Goal: Information Seeking & Learning: Learn about a topic

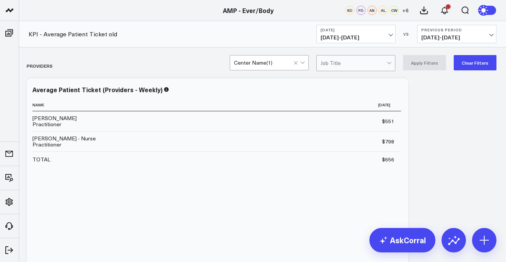
click at [386, 39] on span "09/30/25 - 09/30/25" at bounding box center [356, 37] width 71 height 6
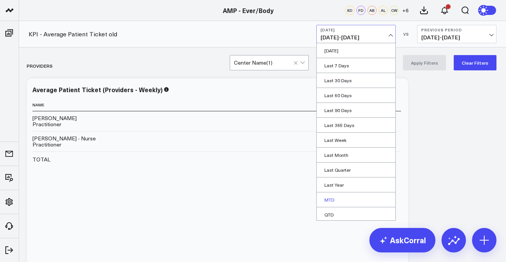
click at [352, 195] on link "MTD" at bounding box center [356, 199] width 79 height 15
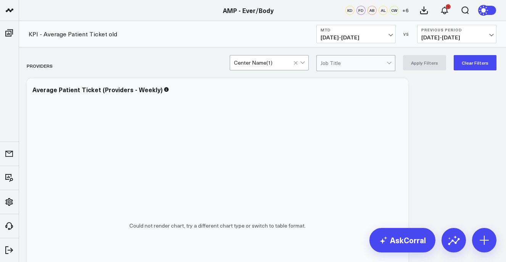
click at [276, 62] on div "Center Name ( 1 )" at bounding box center [264, 63] width 60 height 6
click at [300, 67] on div at bounding box center [300, 62] width 13 height 15
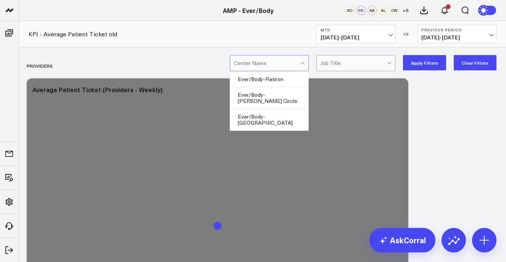
click at [305, 63] on div at bounding box center [303, 62] width 6 height 15
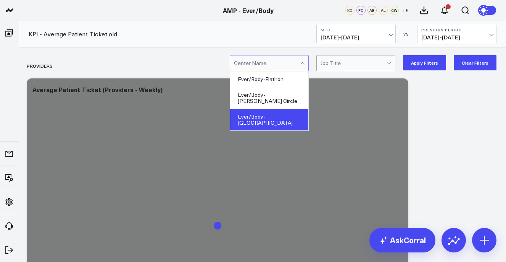
click at [289, 110] on div "Ever/Body-[GEOGRAPHIC_DATA]" at bounding box center [269, 119] width 78 height 21
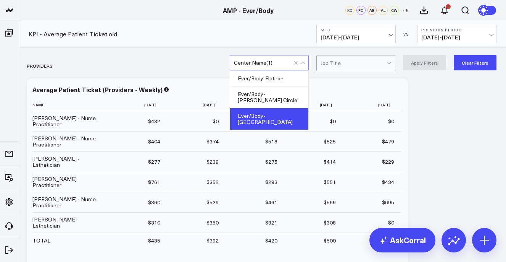
click at [286, 111] on div "Ever/Body-[GEOGRAPHIC_DATA]" at bounding box center [269, 118] width 78 height 21
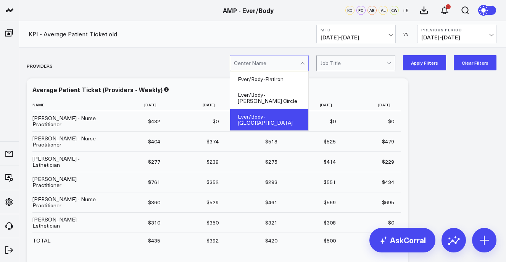
click at [298, 109] on div "Ever/Body-[GEOGRAPHIC_DATA]" at bounding box center [269, 119] width 78 height 21
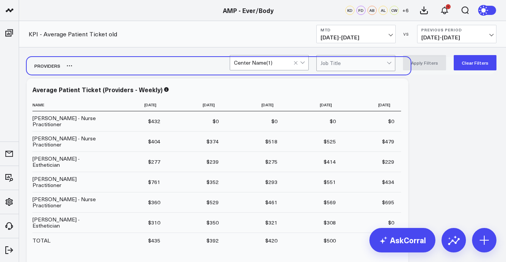
click at [433, 73] on div "Providers" at bounding box center [263, 66] width 472 height 18
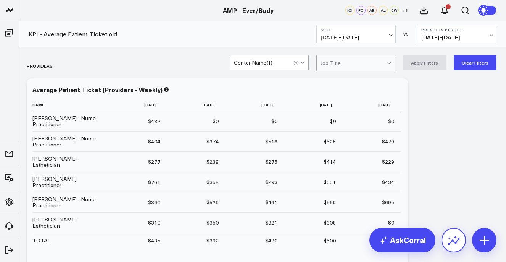
click at [454, 244] on icon at bounding box center [454, 240] width 12 height 12
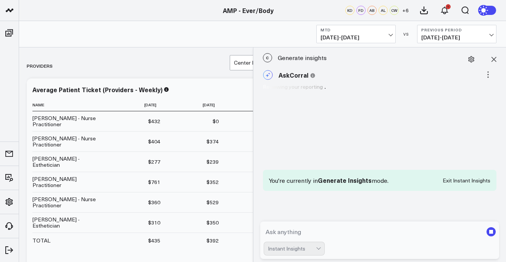
click at [369, 225] on textarea at bounding box center [374, 232] width 220 height 14
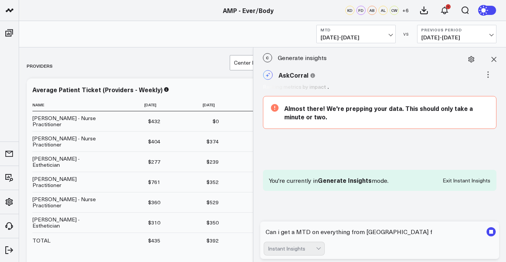
type textarea "Can i get a MTD on everything from [GEOGRAPHIC_DATA]"
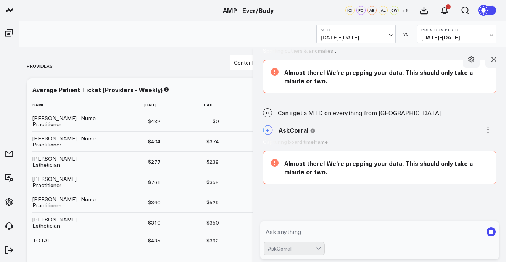
scroll to position [41, 0]
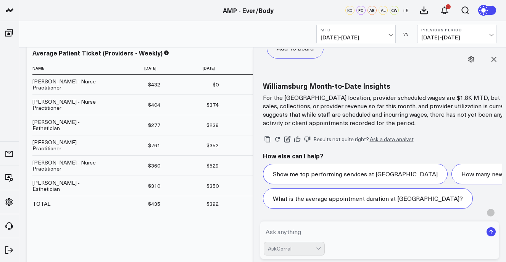
scroll to position [1044, 0]
click at [302, 229] on textarea at bounding box center [374, 232] width 220 height 14
type textarea "can a get a detail month review of [GEOGRAPHIC_DATA]"
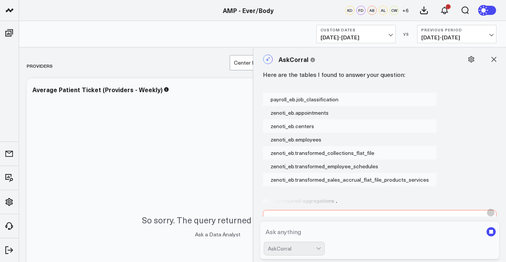
scroll to position [1183, 0]
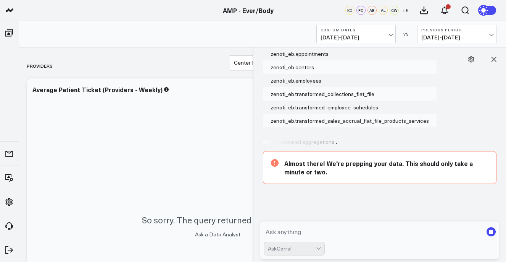
click at [351, 159] on icon at bounding box center [328, 187] width 115 height 57
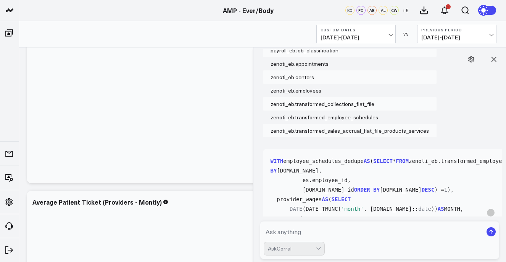
scroll to position [1172, 0]
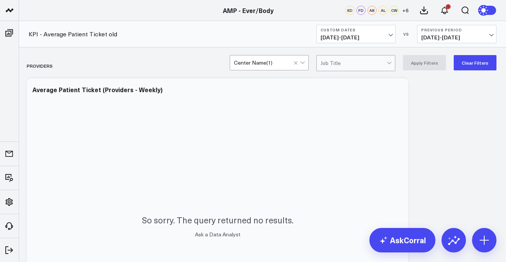
click at [389, 32] on button "Custom Dates 10/01/25 - 10/31/25" at bounding box center [356, 34] width 79 height 18
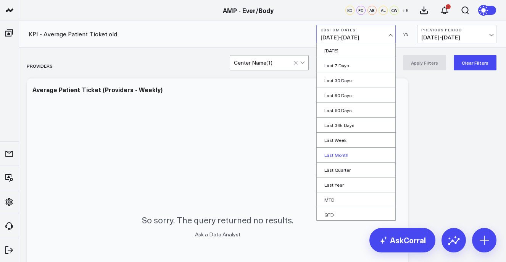
click at [345, 157] on link "Last Month" at bounding box center [356, 154] width 79 height 15
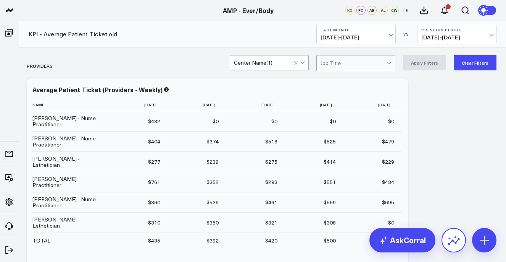
click at [457, 241] on icon at bounding box center [454, 240] width 12 height 7
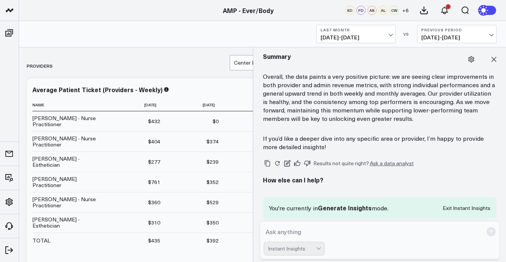
click at [348, 228] on textarea at bounding box center [374, 232] width 220 height 14
type textarea "Can i get a detailed MTD of September about Williamsburg"
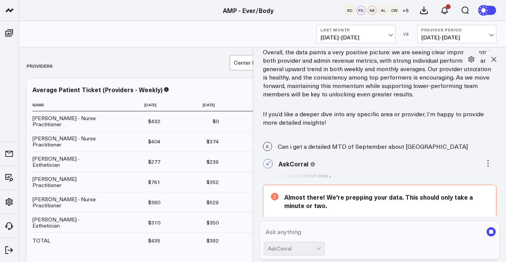
scroll to position [655, 0]
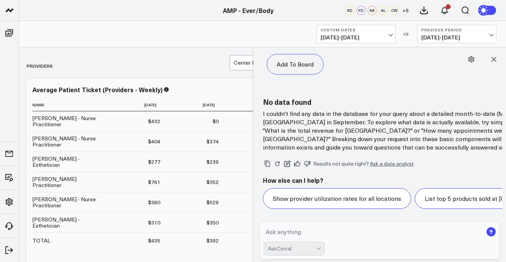
click at [346, 109] on p "I couldn't find any data in the database for your query about a detailed month-…" at bounding box center [415, 130] width 305 height 42
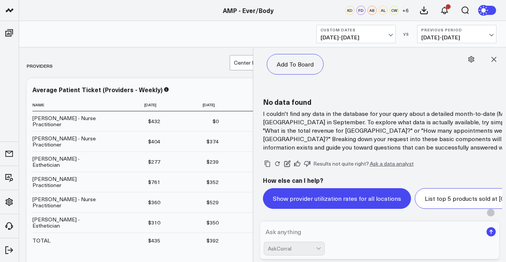
click at [317, 188] on button "Show provider utilization rates for all locations" at bounding box center [337, 198] width 148 height 21
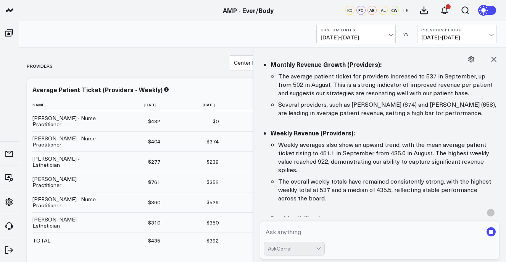
scroll to position [0, 0]
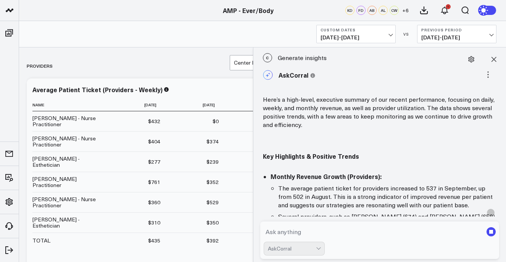
click at [359, 39] on span "09/01/25 - 09/30/25" at bounding box center [356, 37] width 71 height 6
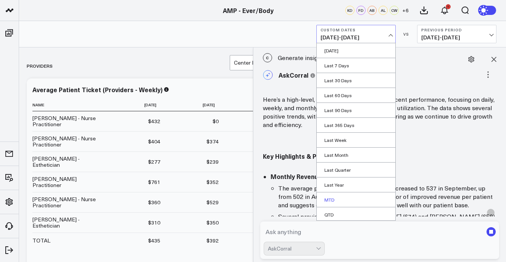
click at [342, 193] on link "MTD" at bounding box center [356, 199] width 79 height 15
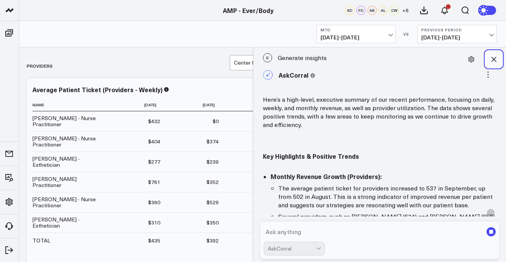
click at [490, 62] on button at bounding box center [494, 59] width 17 height 17
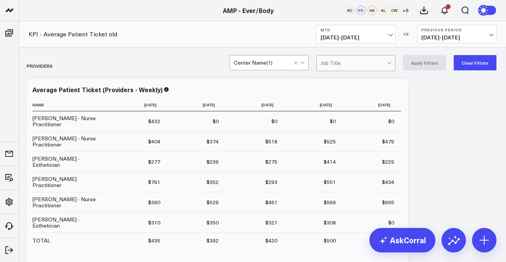
click at [285, 63] on div "Center Name ( 1 )" at bounding box center [264, 63] width 60 height 6
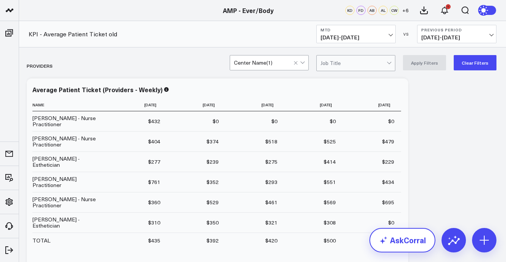
click at [418, 246] on link "AskCorral" at bounding box center [403, 240] width 66 height 24
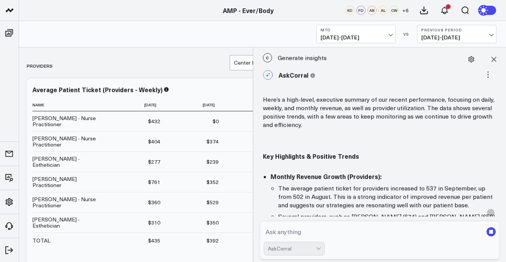
click at [313, 226] on textarea at bounding box center [374, 232] width 220 height 14
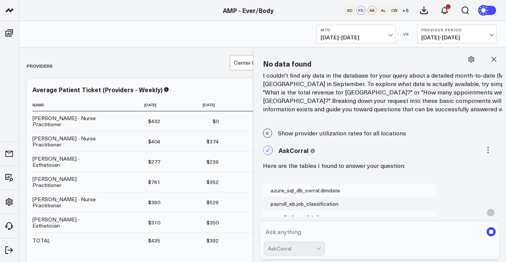
click at [307, 225] on textarea at bounding box center [374, 232] width 220 height 14
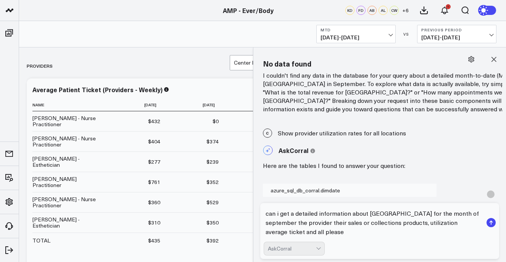
type textarea "can i get a detailed information about williamsburg for the month of september …"
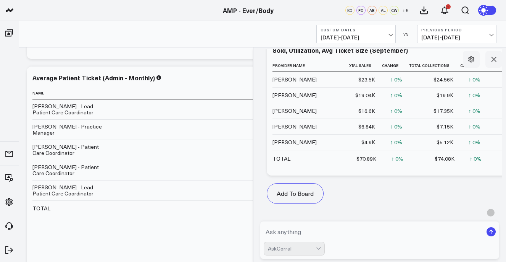
scroll to position [2, 0]
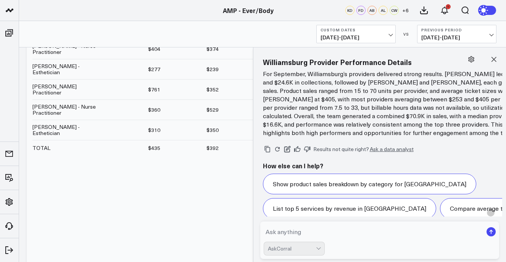
scroll to position [2715, 0]
click at [355, 136] on p "For September, Williamsburg’s providers delivered strong results. Christopher B…" at bounding box center [415, 102] width 305 height 67
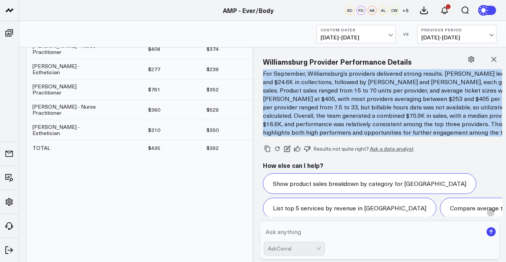
click at [355, 136] on p "For September, Williamsburg’s providers delivered strong results. Christopher B…" at bounding box center [415, 102] width 305 height 67
copy div "For September, Williamsburg’s providers delivered strong results. Christopher B…"
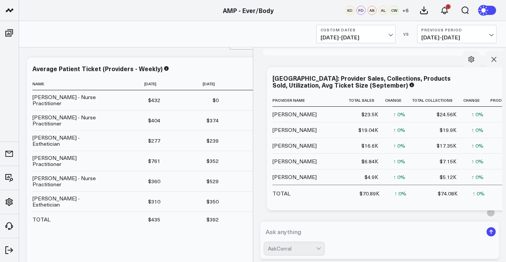
scroll to position [0, 0]
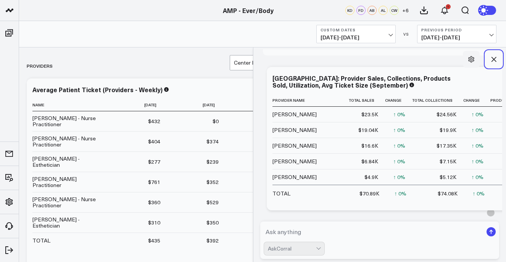
click at [495, 58] on icon at bounding box center [494, 59] width 8 height 8
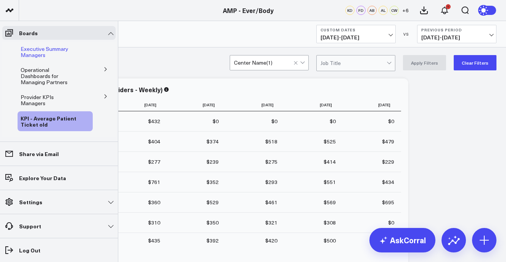
click at [29, 42] on div "Executive Summary Managers" at bounding box center [55, 52] width 75 height 20
click at [32, 52] on span "Executive Summary Managers" at bounding box center [45, 51] width 48 height 13
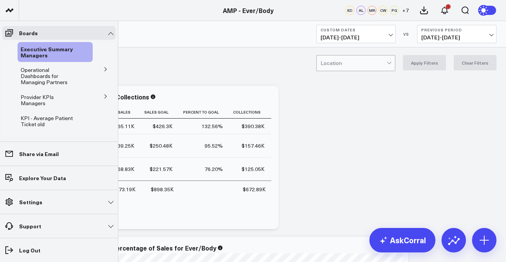
click at [96, 71] on button at bounding box center [106, 68] width 20 height 11
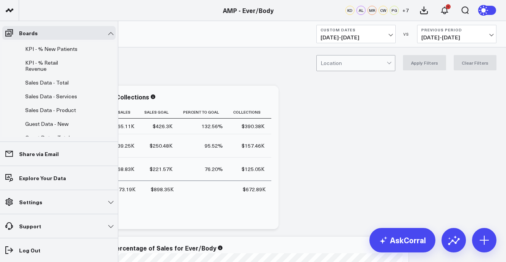
scroll to position [102, 0]
click at [59, 105] on span "Sales Data - Product" at bounding box center [50, 108] width 51 height 7
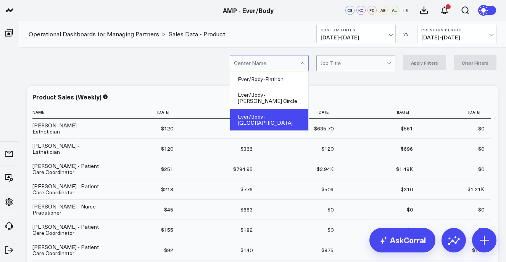
click at [291, 109] on div "Ever/Body-[GEOGRAPHIC_DATA]" at bounding box center [269, 119] width 78 height 21
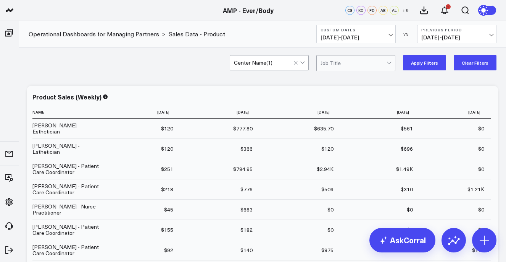
click at [422, 62] on button "Apply Filters" at bounding box center [424, 62] width 43 height 15
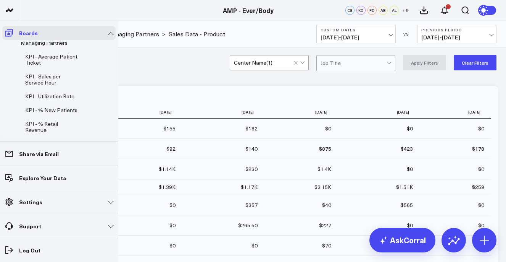
scroll to position [15, 0]
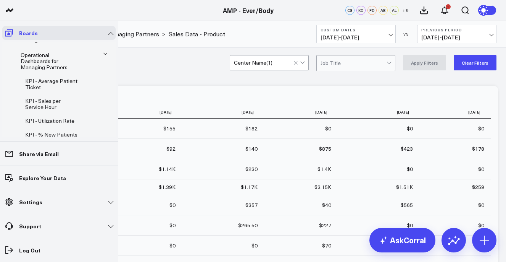
click at [16, 31] on link "Boards" at bounding box center [58, 33] width 113 height 14
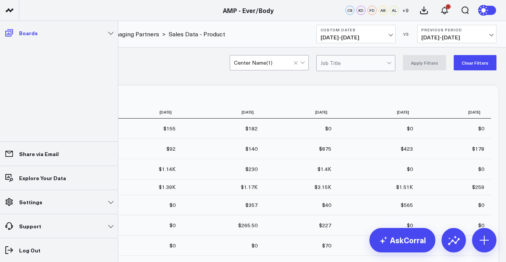
click at [16, 31] on link "Boards" at bounding box center [58, 33] width 113 height 14
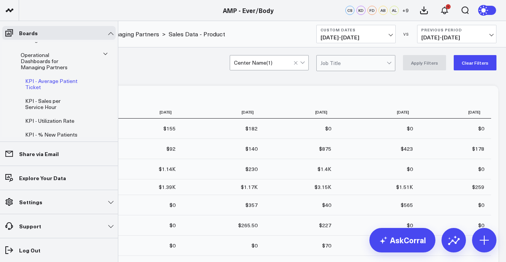
scroll to position [0, 0]
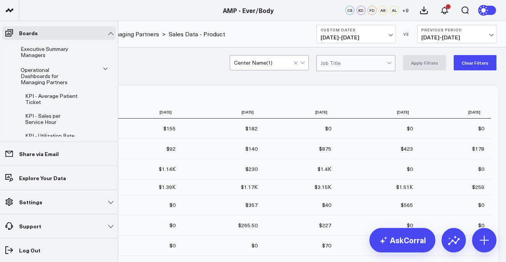
click at [95, 73] on li "Operational Dashboards for Managing Partners KPI - Average Patient Ticket KPI -…" at bounding box center [58, 177] width 113 height 228
click at [95, 63] on li "Operational Dashboards for Managing Partners KPI - Average Patient Ticket KPI -…" at bounding box center [58, 177] width 113 height 228
click at [61, 112] on span "KPI - Sales per Service Hour" at bounding box center [43, 118] width 36 height 13
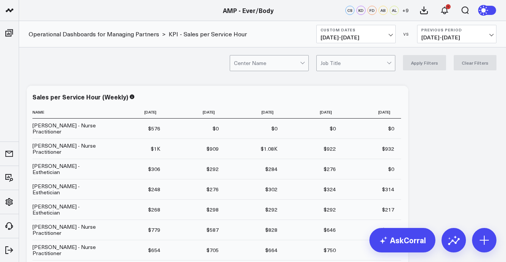
click at [307, 67] on div at bounding box center [303, 62] width 6 height 15
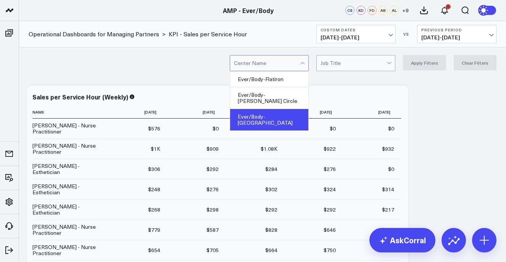
click at [288, 111] on div "Ever/Body-[GEOGRAPHIC_DATA]" at bounding box center [269, 119] width 78 height 21
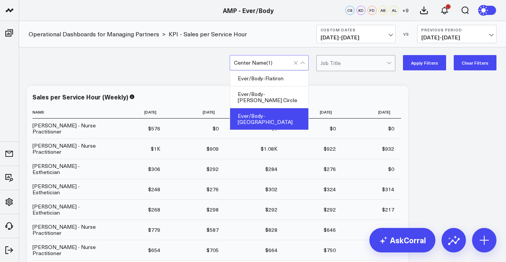
click at [415, 62] on button "Apply Filters" at bounding box center [424, 62] width 43 height 15
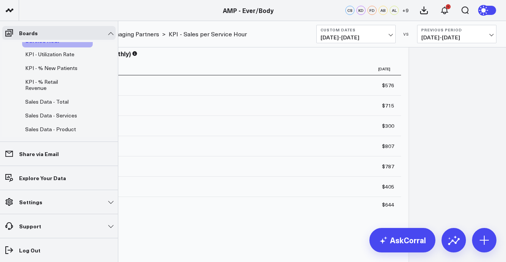
scroll to position [82, 0]
click at [58, 111] on span "Sales Data - Services" at bounding box center [51, 114] width 52 height 7
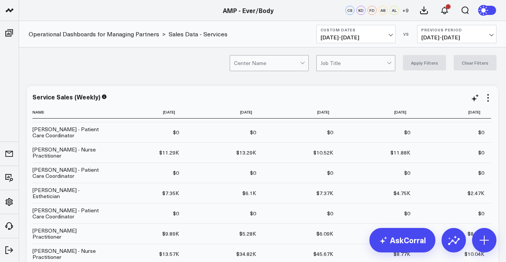
scroll to position [150, 0]
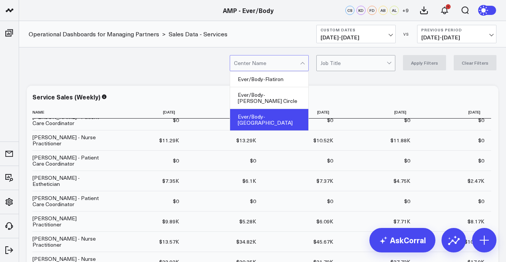
click at [277, 109] on div "Ever/Body-[GEOGRAPHIC_DATA]" at bounding box center [269, 119] width 78 height 21
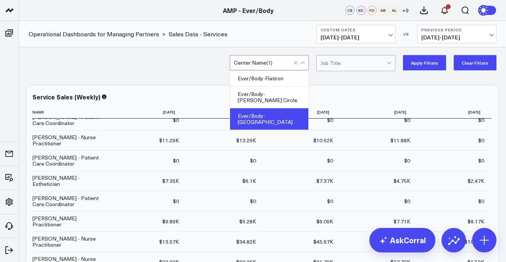
click at [431, 58] on button "Apply Filters" at bounding box center [424, 62] width 43 height 15
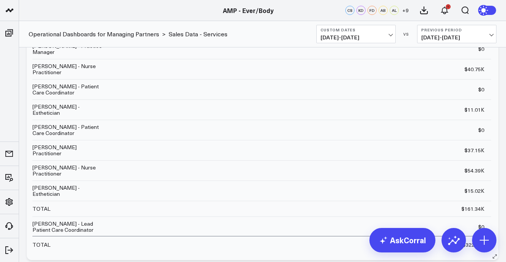
scroll to position [727, 0]
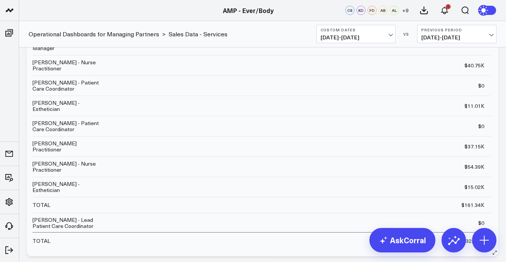
click at [85, 148] on td "[PERSON_NAME] Practitioner" at bounding box center [70, 146] width 76 height 20
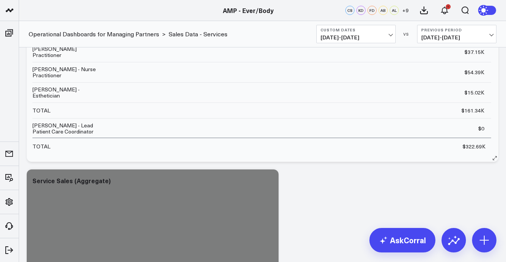
scroll to position [822, 0]
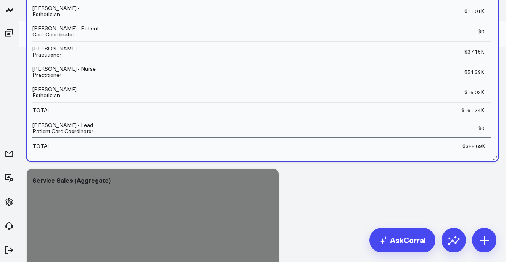
click at [394, 124] on td "$0 Previous $0" at bounding box center [300, 128] width 383 height 20
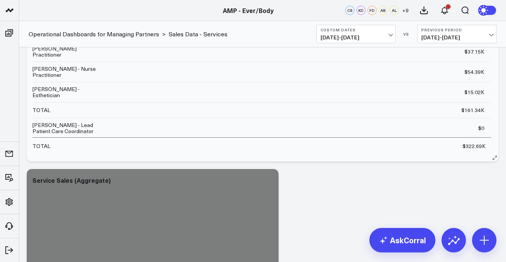
click at [353, 149] on div "Name 2025-09-01 Agnes Wong - Nurse Practitioner $3.02K Previous $46.38K Angela …" at bounding box center [262, 20] width 460 height 266
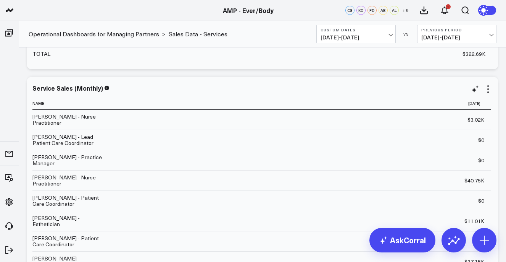
scroll to position [604, 0]
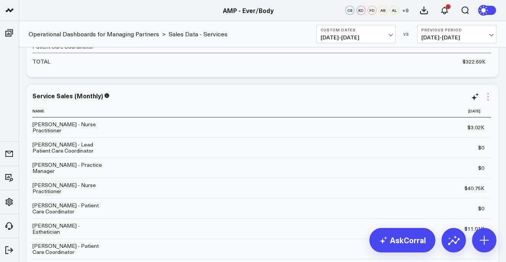
click at [488, 97] on icon at bounding box center [489, 97] width 2 height 2
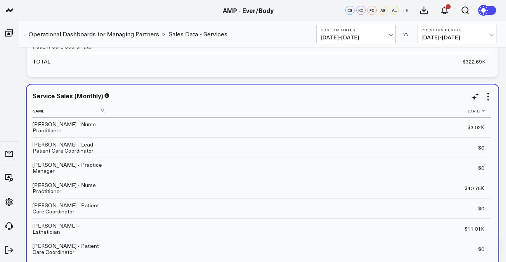
click at [349, 117] on th "[DATE]" at bounding box center [300, 111] width 383 height 13
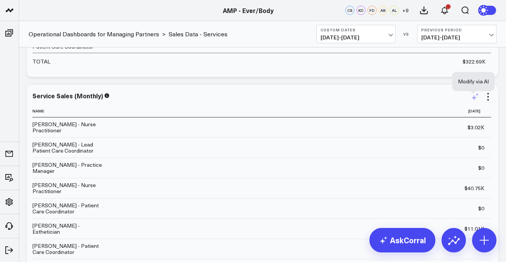
click at [472, 100] on icon at bounding box center [475, 98] width 6 height 6
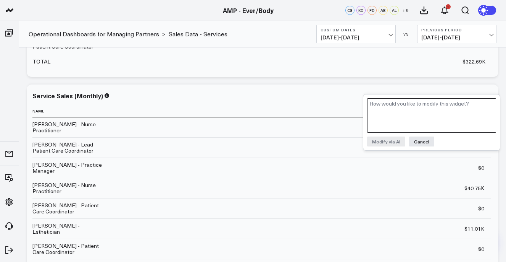
click at [466, 109] on textarea at bounding box center [431, 115] width 129 height 34
click at [412, 119] on textarea at bounding box center [431, 115] width 129 height 34
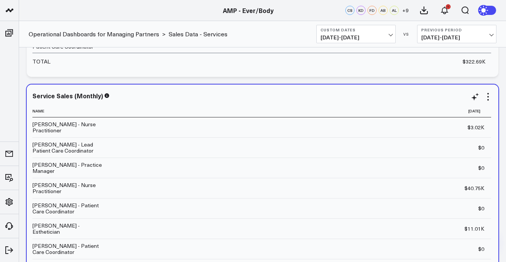
click at [441, 174] on td "$0 Previous $0" at bounding box center [300, 167] width 383 height 20
click at [479, 136] on td "$3.02K Previous $46.38K" at bounding box center [300, 127] width 383 height 20
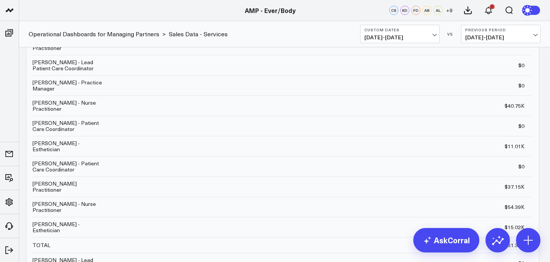
scroll to position [2435, 0]
